Goal: Information Seeking & Learning: Learn about a topic

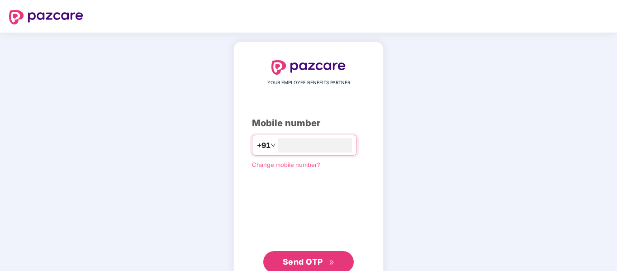
type input "**********"
click at [316, 261] on span "Send OTP" at bounding box center [303, 262] width 40 height 10
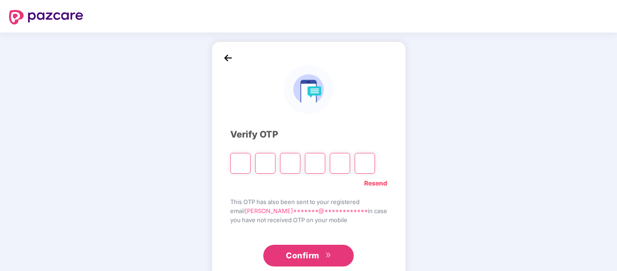
type input "*"
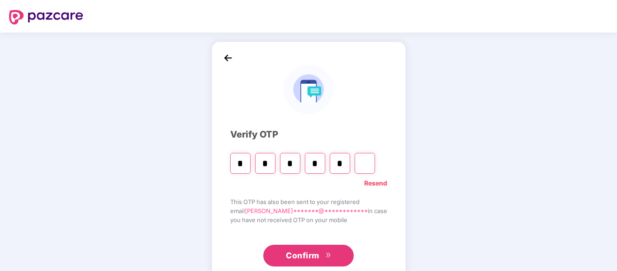
type input "*"
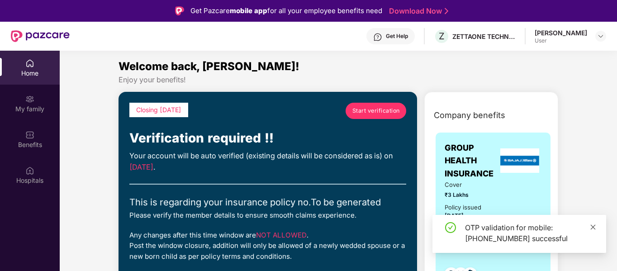
click at [593, 225] on icon "close" at bounding box center [593, 227] width 6 height 6
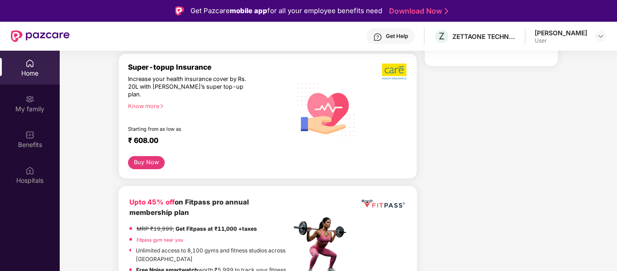
scroll to position [271, 0]
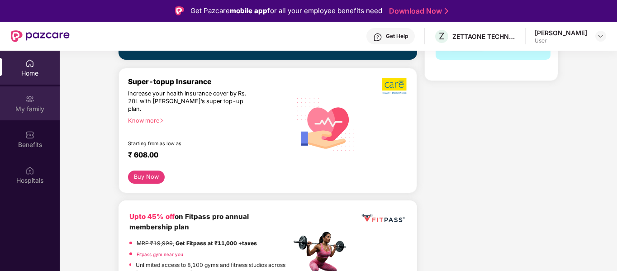
click at [29, 106] on div "My family" at bounding box center [30, 109] width 60 height 9
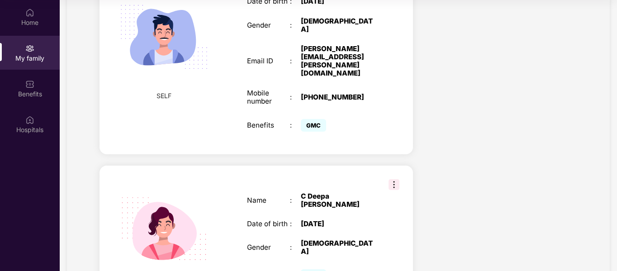
scroll to position [407, 0]
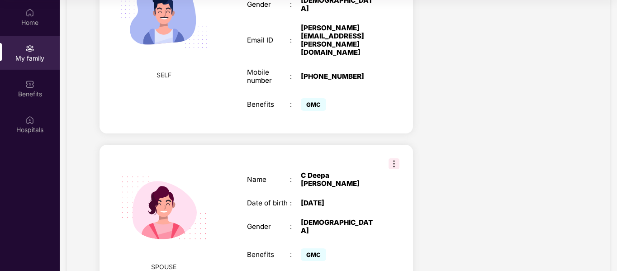
click at [391, 158] on img at bounding box center [394, 163] width 11 height 11
click at [504, 137] on div "Health Cover cover ₹3 Lakhs Policy issued [DATE] Policy Expiry [DATE] Enabled f…" at bounding box center [502, 131] width 164 height 965
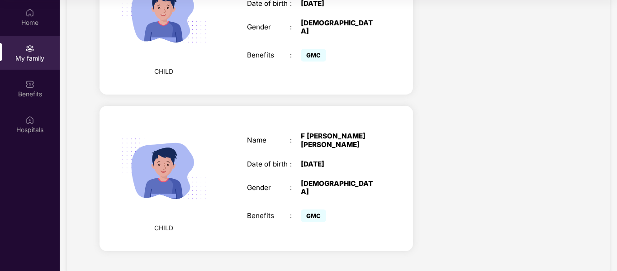
scroll to position [763, 0]
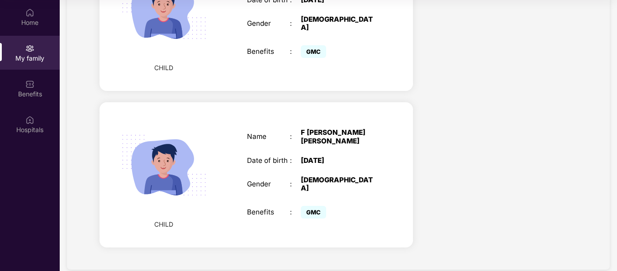
click at [396, 125] on div "CHILD Name : F [PERSON_NAME] [PERSON_NAME] Date of birth : [DEMOGRAPHIC_DATA] G…" at bounding box center [257, 174] width 314 height 145
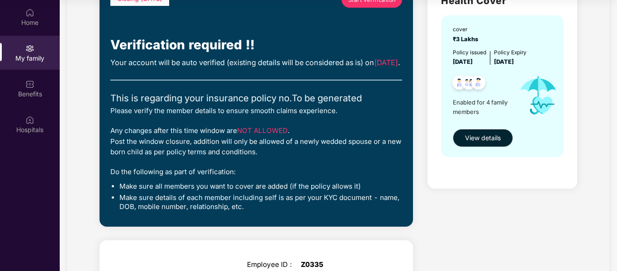
scroll to position [39, 0]
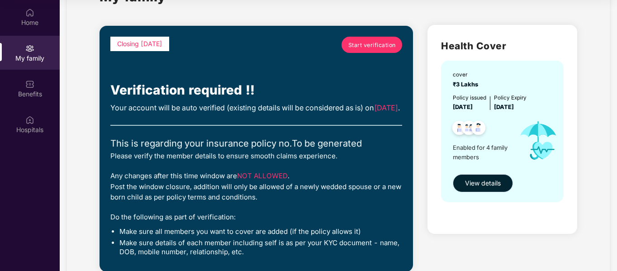
click at [472, 183] on span "View details" at bounding box center [483, 183] width 36 height 10
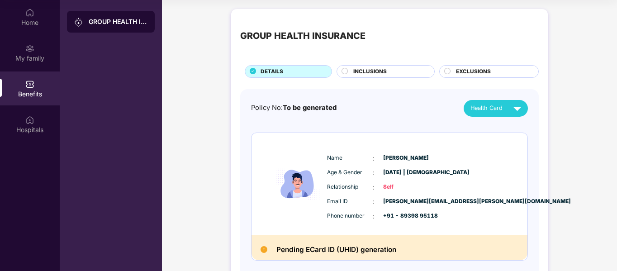
click at [383, 74] on span "INCLUSIONS" at bounding box center [369, 71] width 33 height 9
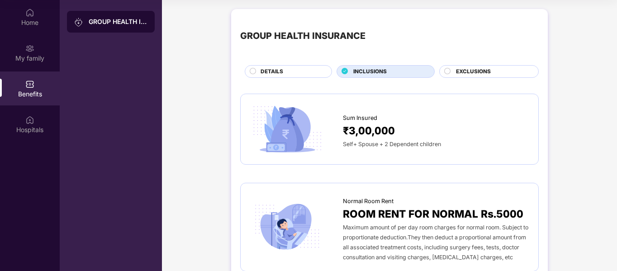
click at [470, 70] on span "EXCLUSIONS" at bounding box center [473, 71] width 35 height 9
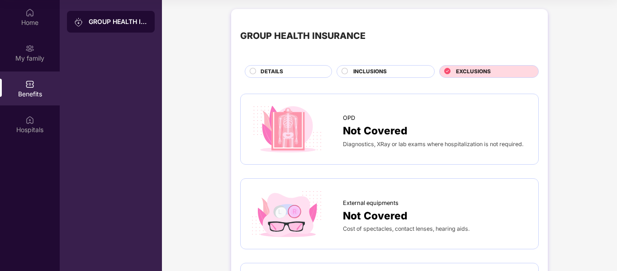
click at [390, 71] on div "INCLUSIONS" at bounding box center [389, 72] width 81 height 10
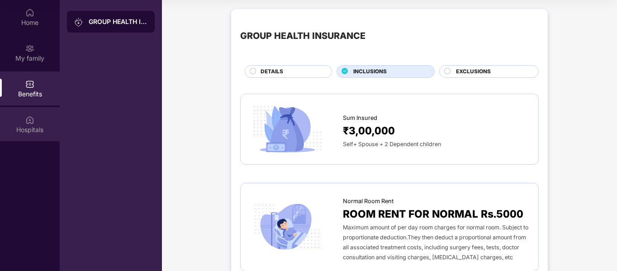
click at [33, 131] on div "Hospitals" at bounding box center [30, 129] width 60 height 9
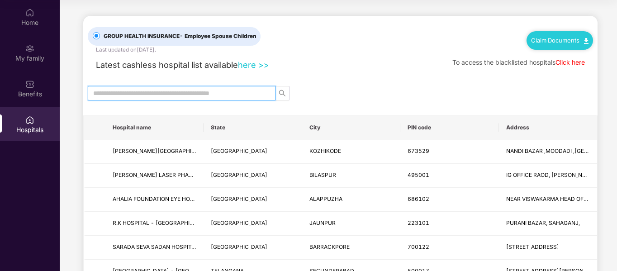
click at [252, 94] on input "text" at bounding box center [178, 93] width 170 height 10
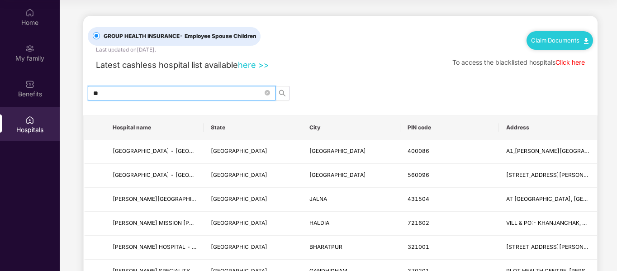
type input "*"
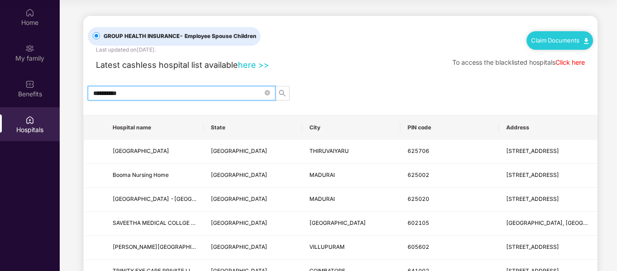
type input "*********"
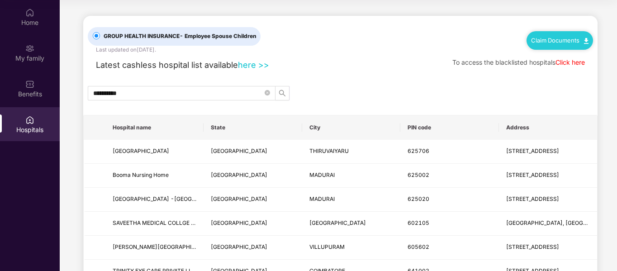
click at [309, 133] on th "City" at bounding box center [351, 127] width 98 height 24
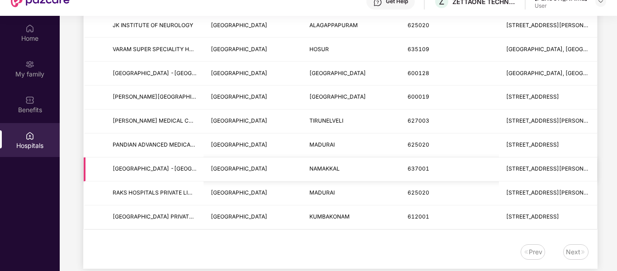
scroll to position [51, 0]
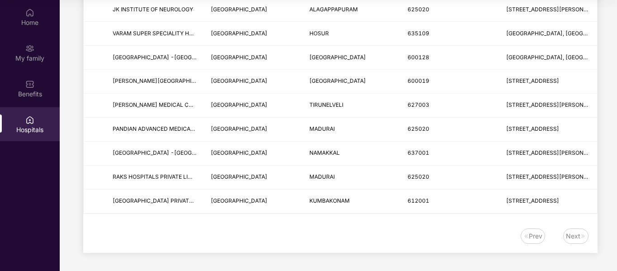
click at [569, 234] on div "Next" at bounding box center [573, 236] width 14 height 10
click at [39, 90] on div "Benefits" at bounding box center [30, 93] width 60 height 9
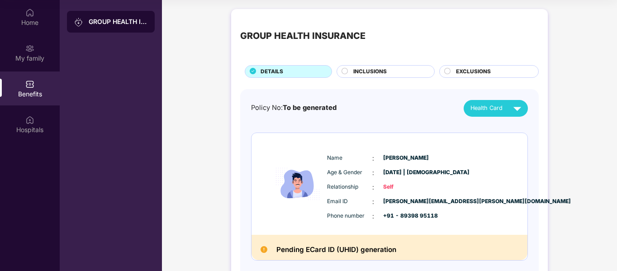
click at [87, 21] on div at bounding box center [81, 22] width 14 height 10
click at [29, 62] on div "My family" at bounding box center [30, 58] width 60 height 9
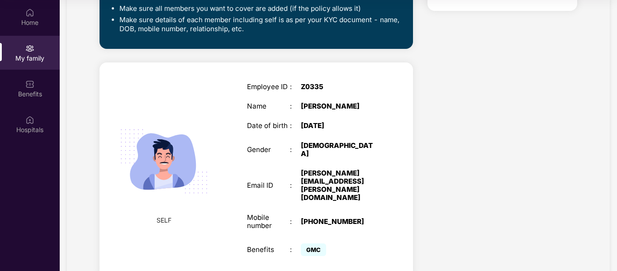
scroll to position [271, 0]
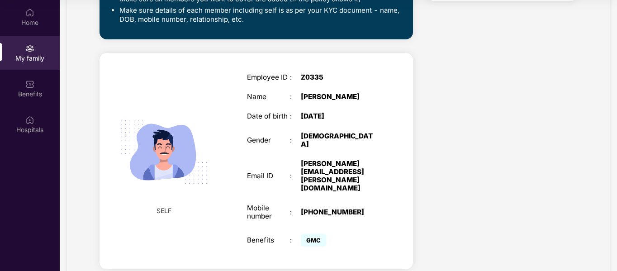
click at [347, 81] on div "Z0335" at bounding box center [339, 77] width 76 height 8
click at [164, 206] on span "SELF" at bounding box center [164, 211] width 15 height 10
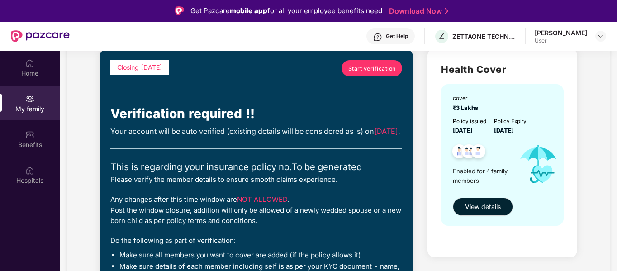
scroll to position [90, 0]
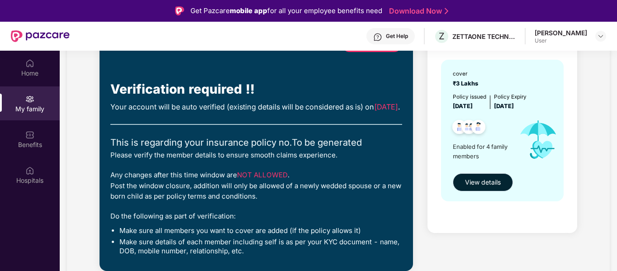
click at [485, 184] on span "View details" at bounding box center [483, 182] width 36 height 10
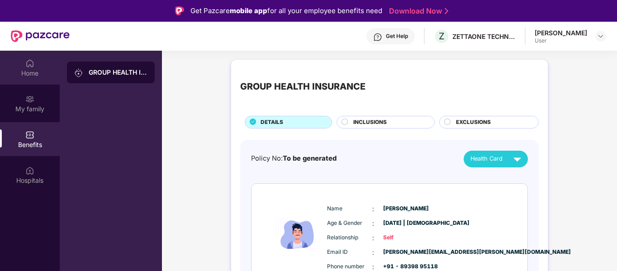
click at [31, 75] on div "Home" at bounding box center [30, 73] width 60 height 9
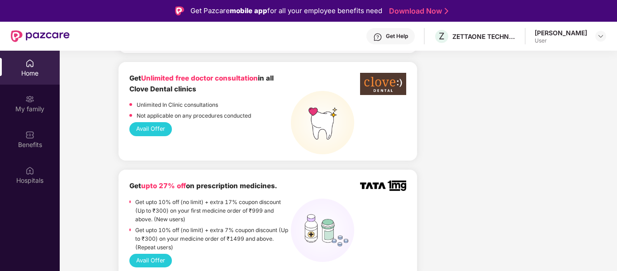
scroll to position [794, 0]
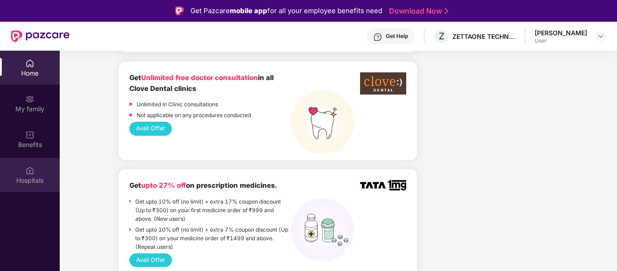
click at [35, 179] on div "Hospitals" at bounding box center [30, 180] width 60 height 9
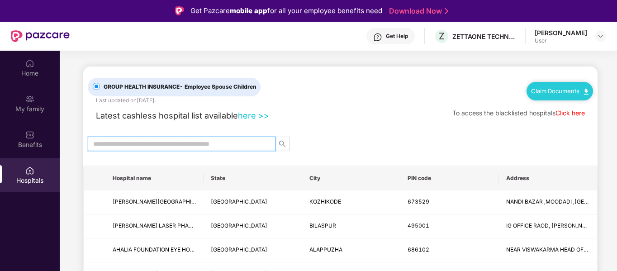
click at [164, 142] on input "text" at bounding box center [178, 144] width 170 height 10
type input "**********"
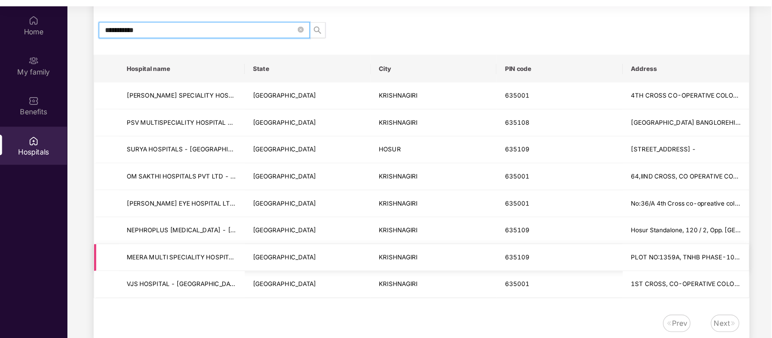
scroll to position [52, 0]
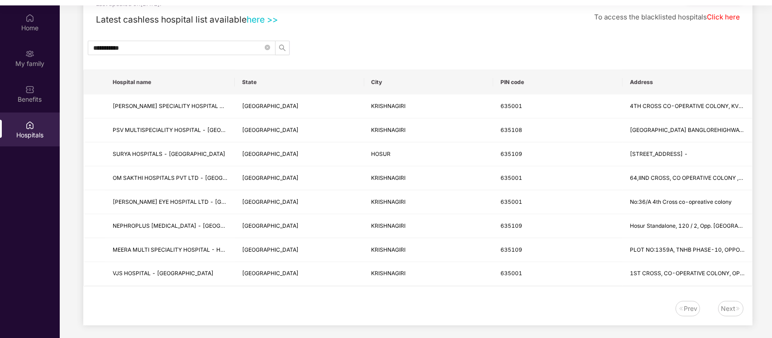
click at [254, 20] on link "here >>" at bounding box center [262, 19] width 31 height 11
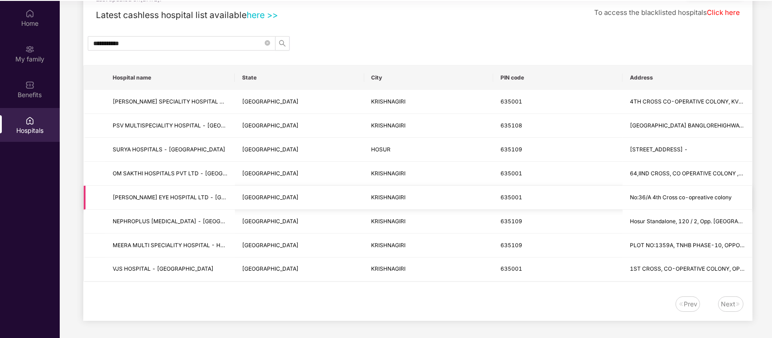
scroll to position [51, 0]
click at [617, 271] on div "Next" at bounding box center [728, 304] width 14 height 10
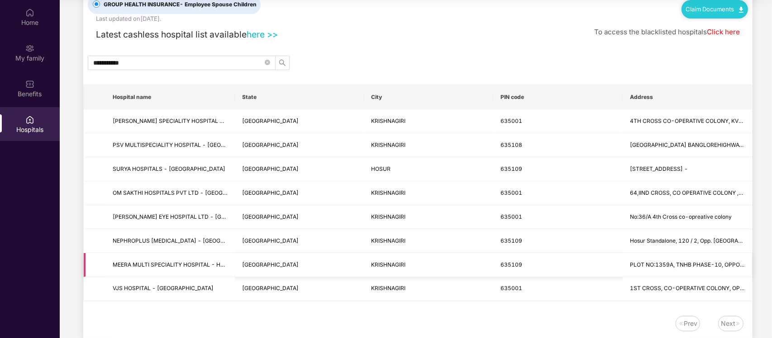
scroll to position [0, 0]
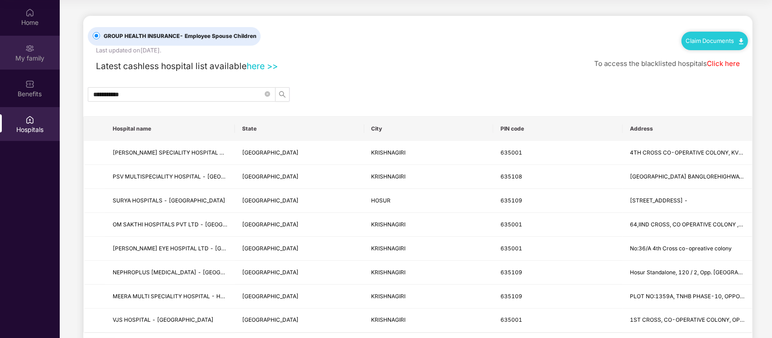
click at [28, 55] on div "My family" at bounding box center [30, 58] width 60 height 9
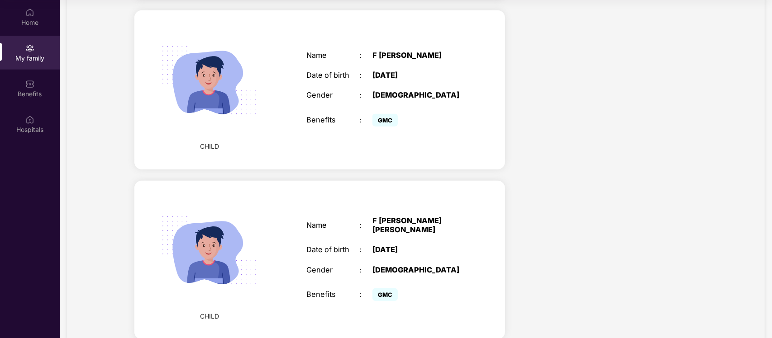
scroll to position [729, 0]
